Goal: Task Accomplishment & Management: Use online tool/utility

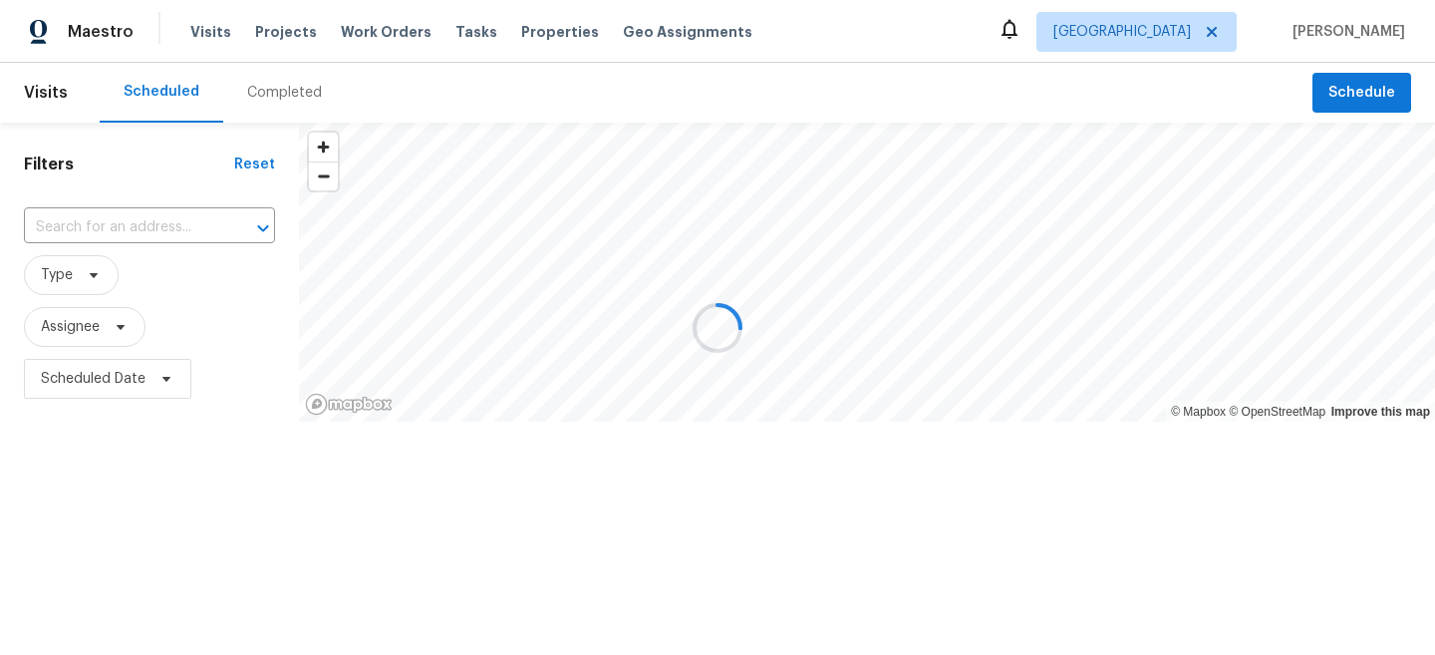
click at [805, 73] on div at bounding box center [717, 327] width 1435 height 655
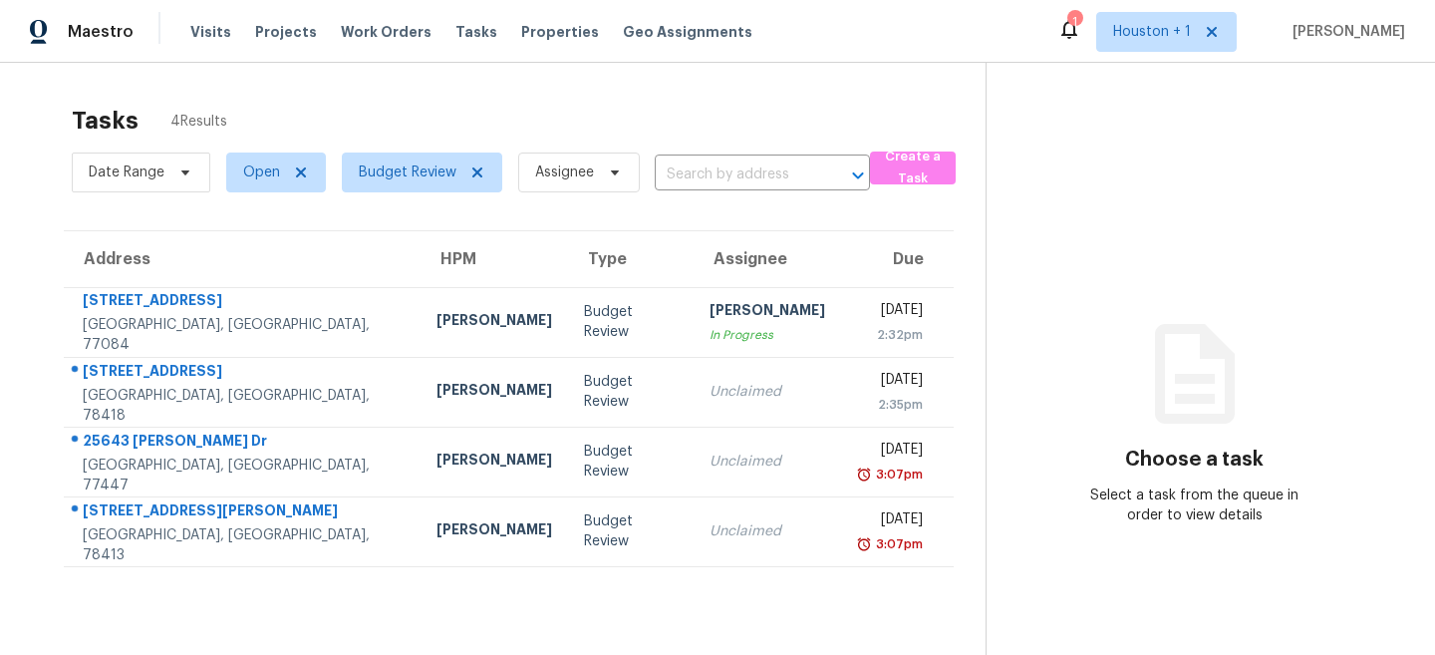
click at [1004, 161] on section "Choose a task Select a task from the queue in order to view details" at bounding box center [1195, 390] width 418 height 655
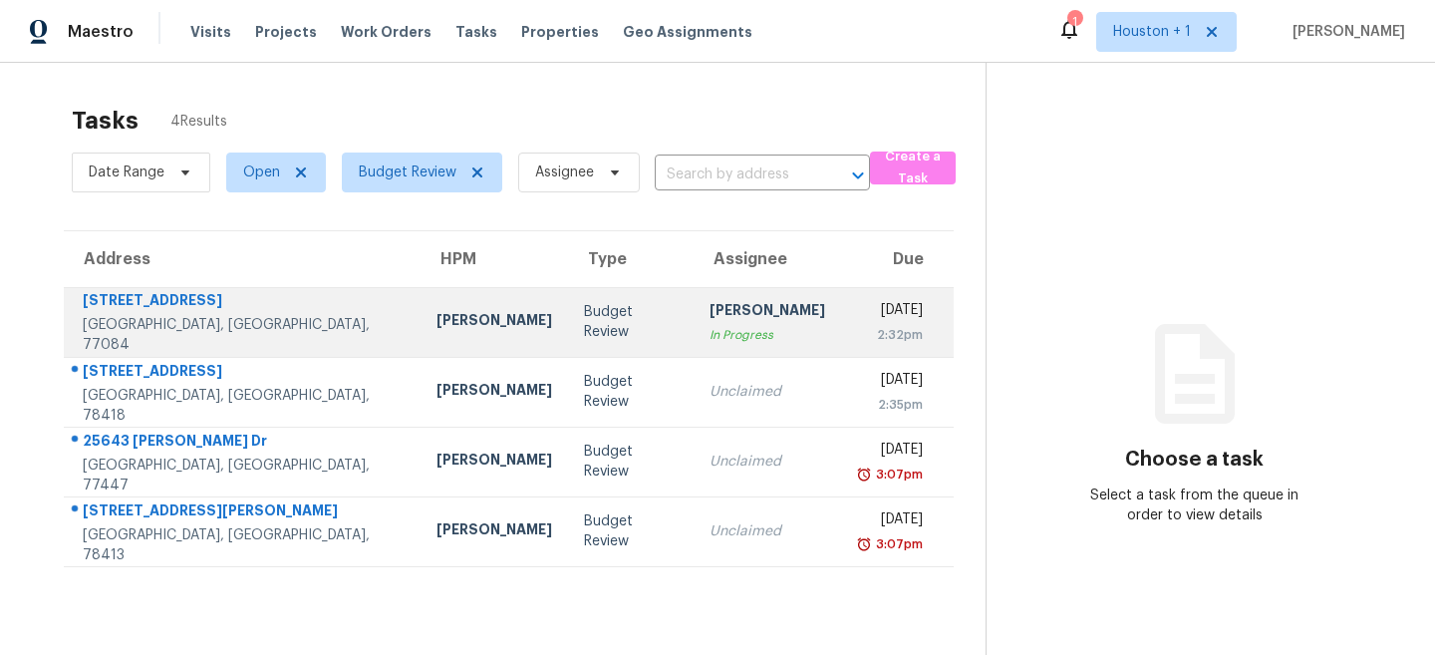
click at [568, 299] on td "Budget Review" at bounding box center [631, 322] width 126 height 70
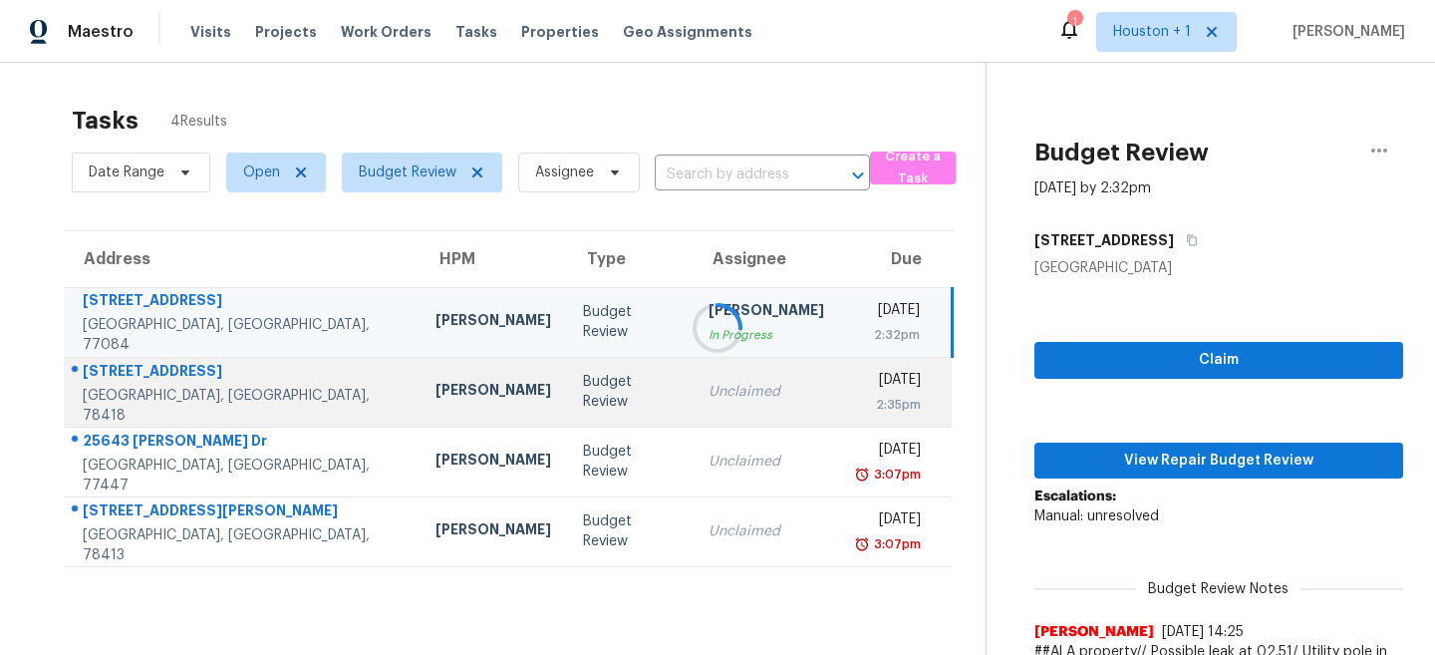
click at [473, 393] on td "[PERSON_NAME]" at bounding box center [493, 392] width 147 height 70
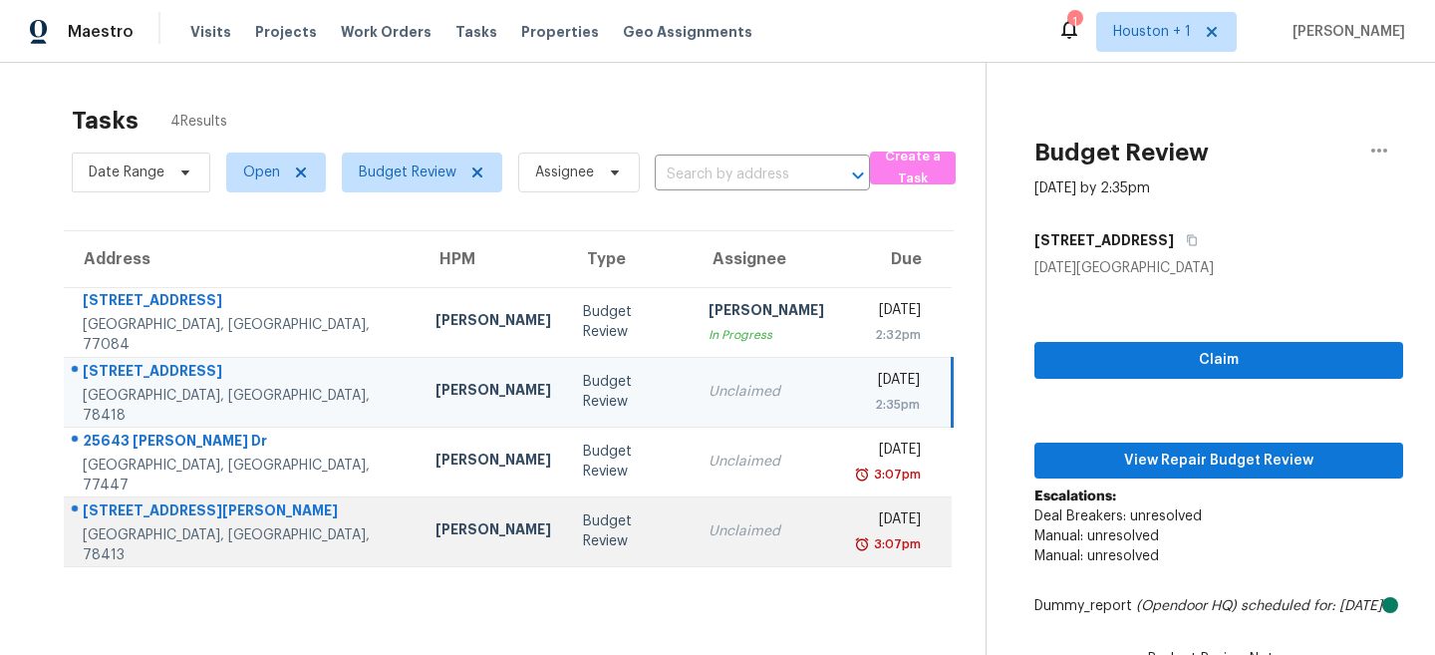
click at [583, 558] on td "Budget Review" at bounding box center [630, 531] width 126 height 70
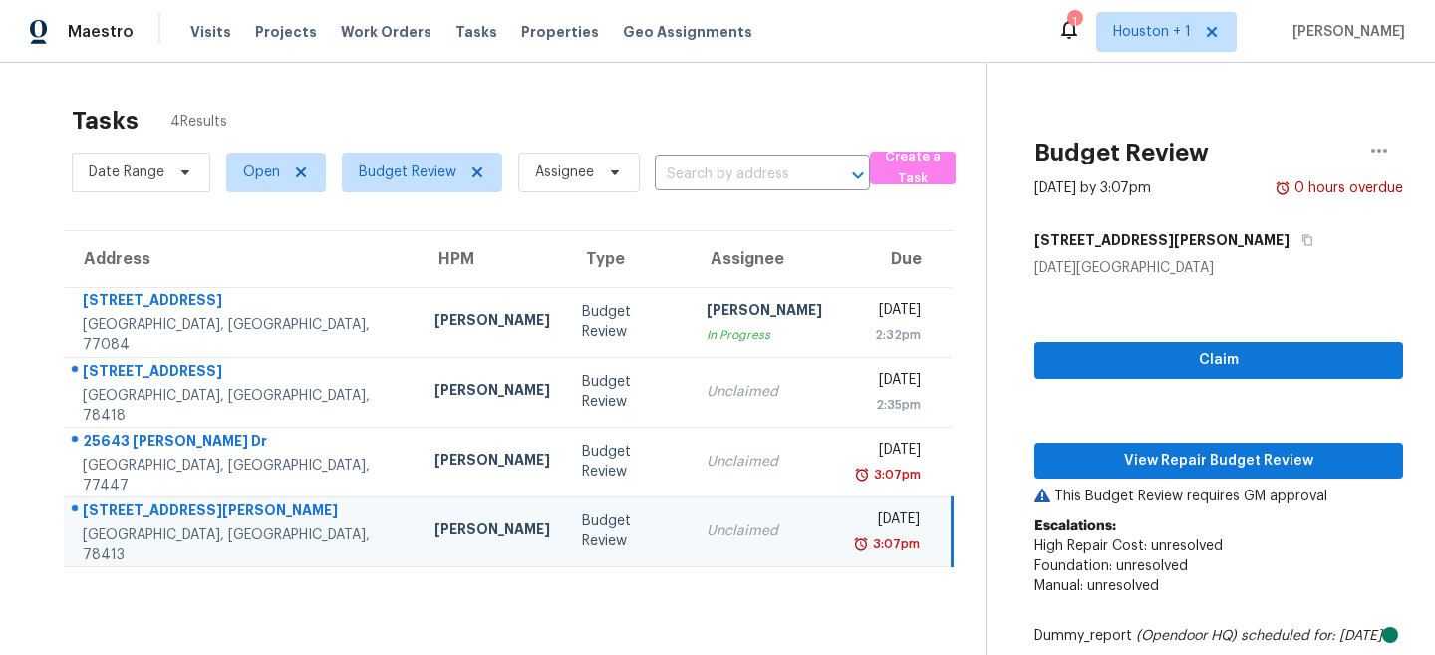
click at [566, 501] on td "Budget Review" at bounding box center [628, 531] width 125 height 70
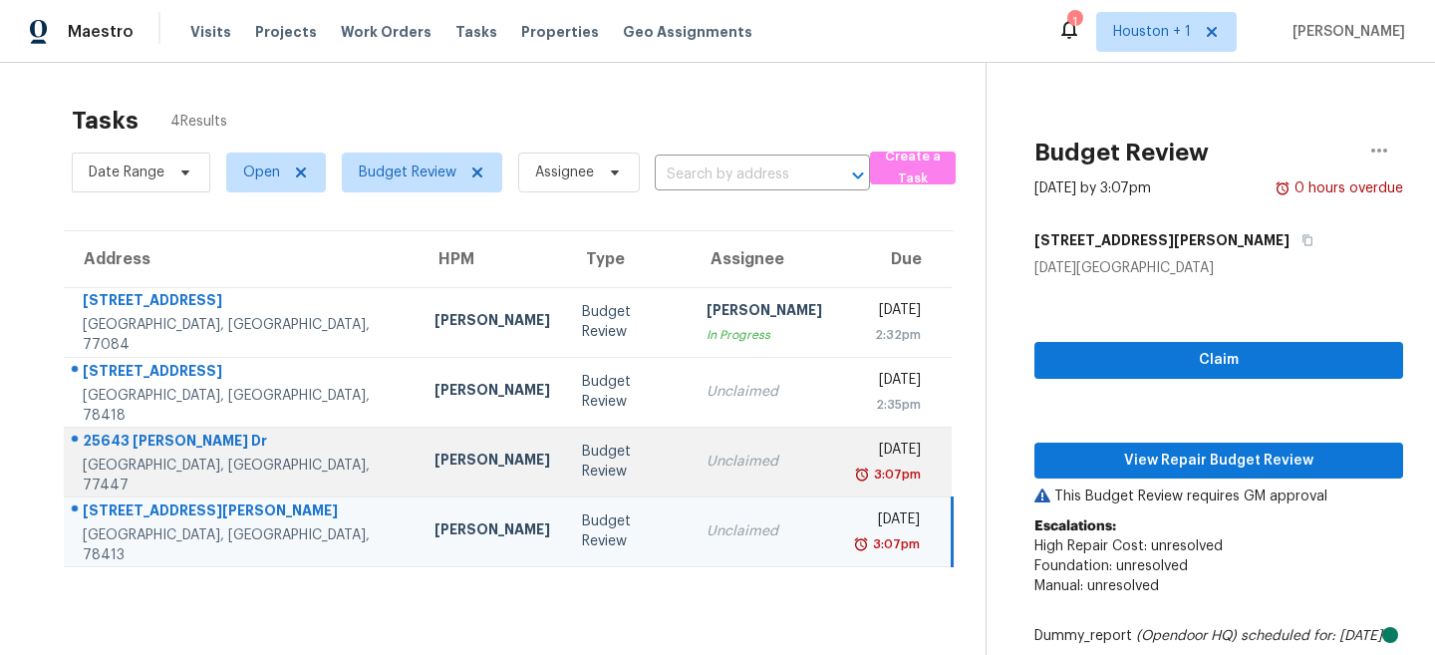
click at [566, 483] on td "Budget Review" at bounding box center [628, 462] width 125 height 70
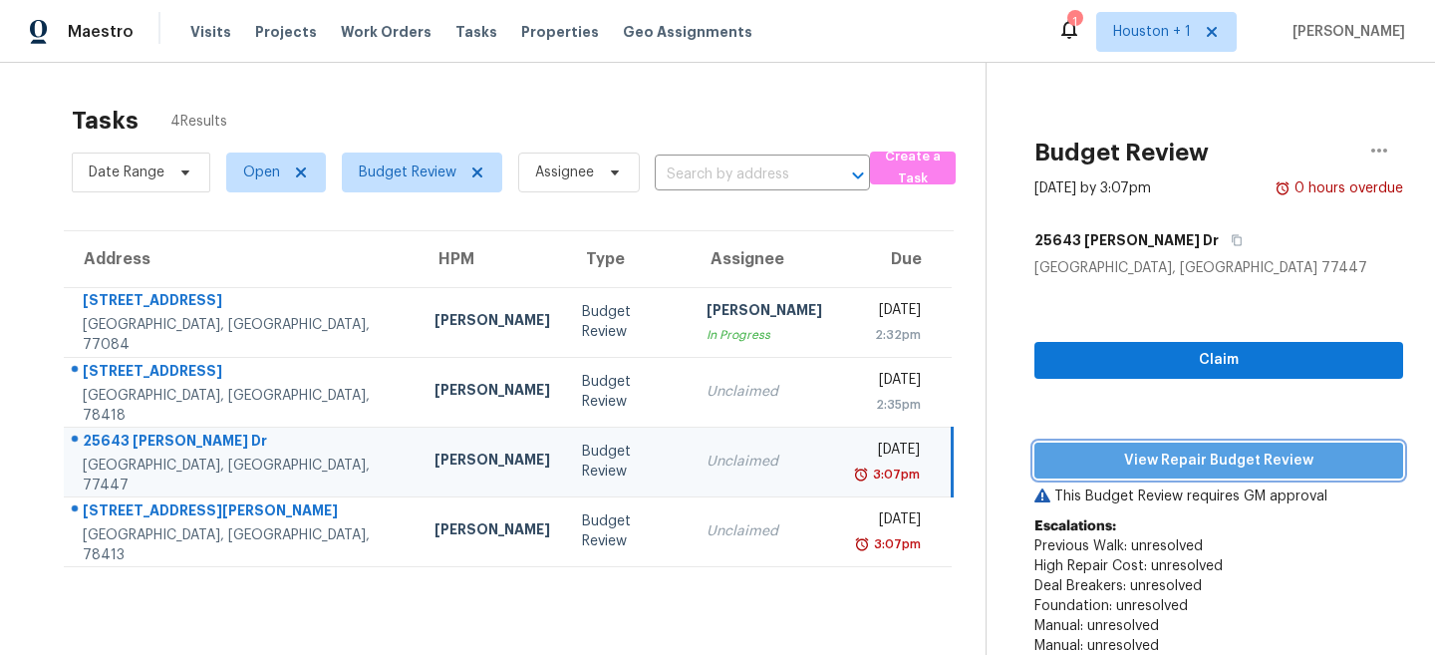
click at [1204, 462] on span "View Repair Budget Review" at bounding box center [1218, 460] width 337 height 25
